Goal: Communication & Community: Answer question/provide support

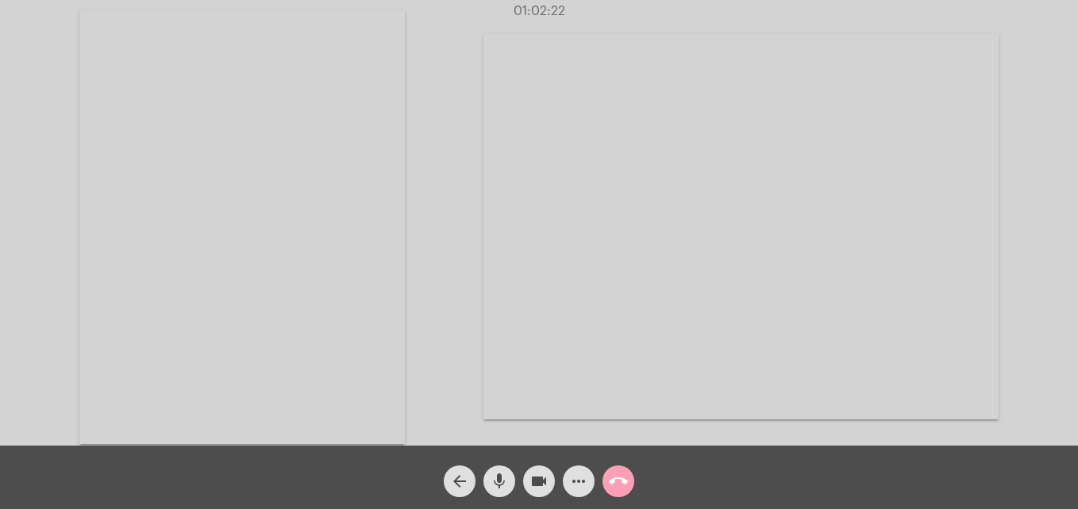
click at [614, 473] on mat-icon "call_end" at bounding box center [618, 481] width 19 height 19
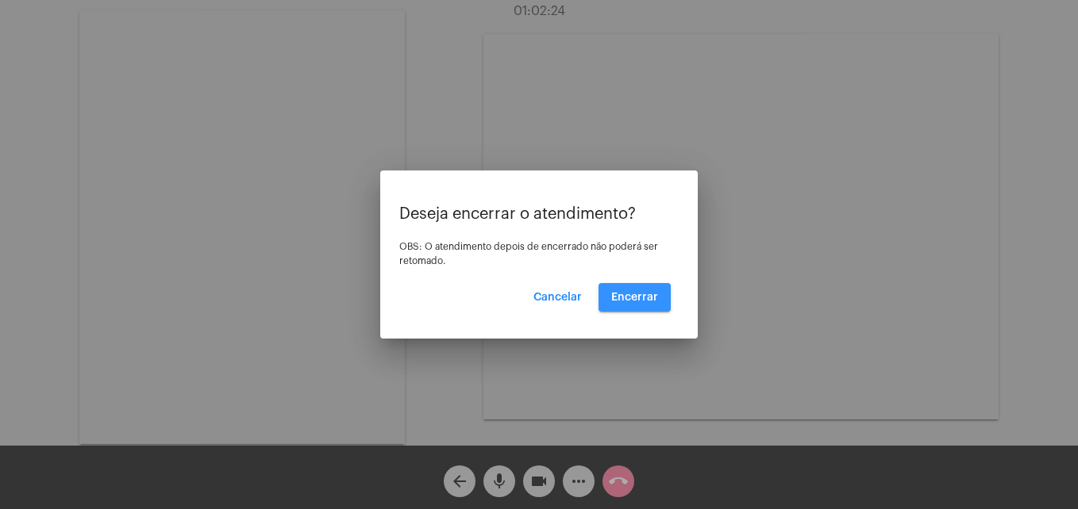
click at [652, 299] on span "Encerrar" at bounding box center [634, 297] width 47 height 11
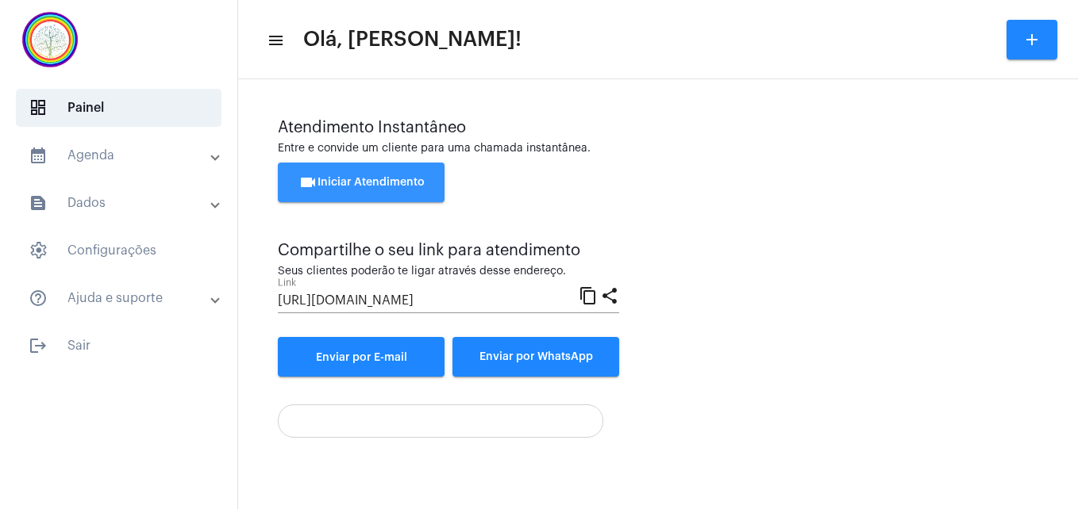
click at [365, 186] on span "videocam Iniciar Atendimento" at bounding box center [361, 182] width 126 height 11
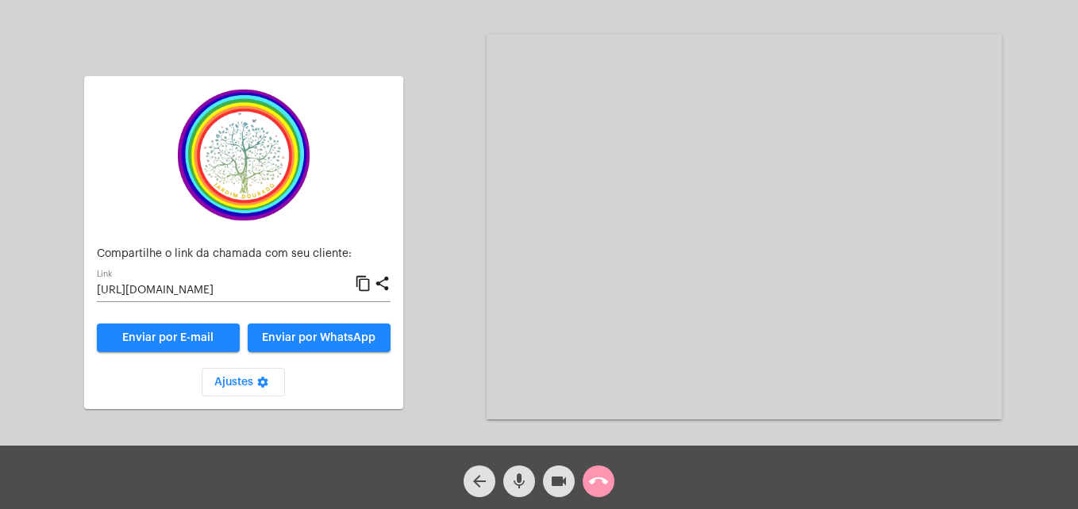
click at [364, 281] on mat-icon "content_copy" at bounding box center [363, 284] width 17 height 19
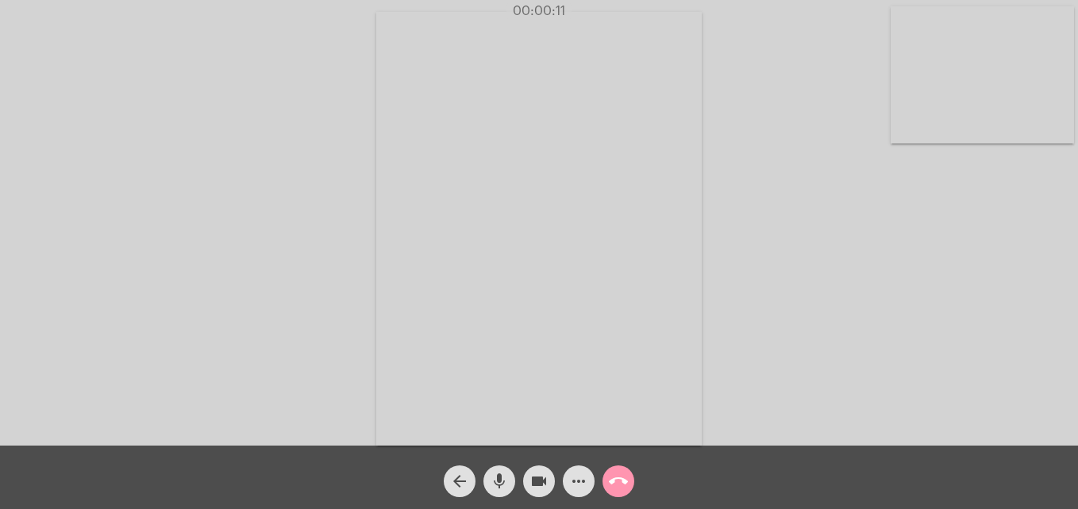
click at [911, 117] on video at bounding box center [981, 74] width 183 height 137
click at [452, 417] on video at bounding box center [683, 227] width 579 height 434
